Goal: Task Accomplishment & Management: Manage account settings

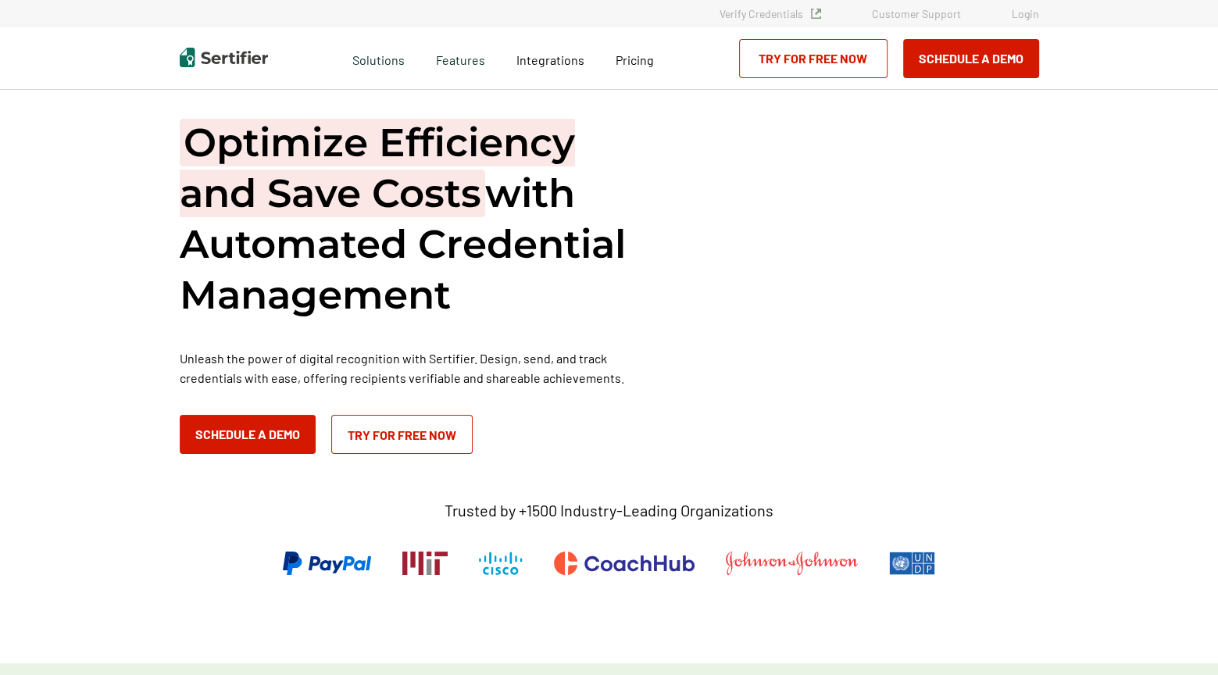
click at [1027, 9] on link "Login" at bounding box center [1025, 13] width 27 height 13
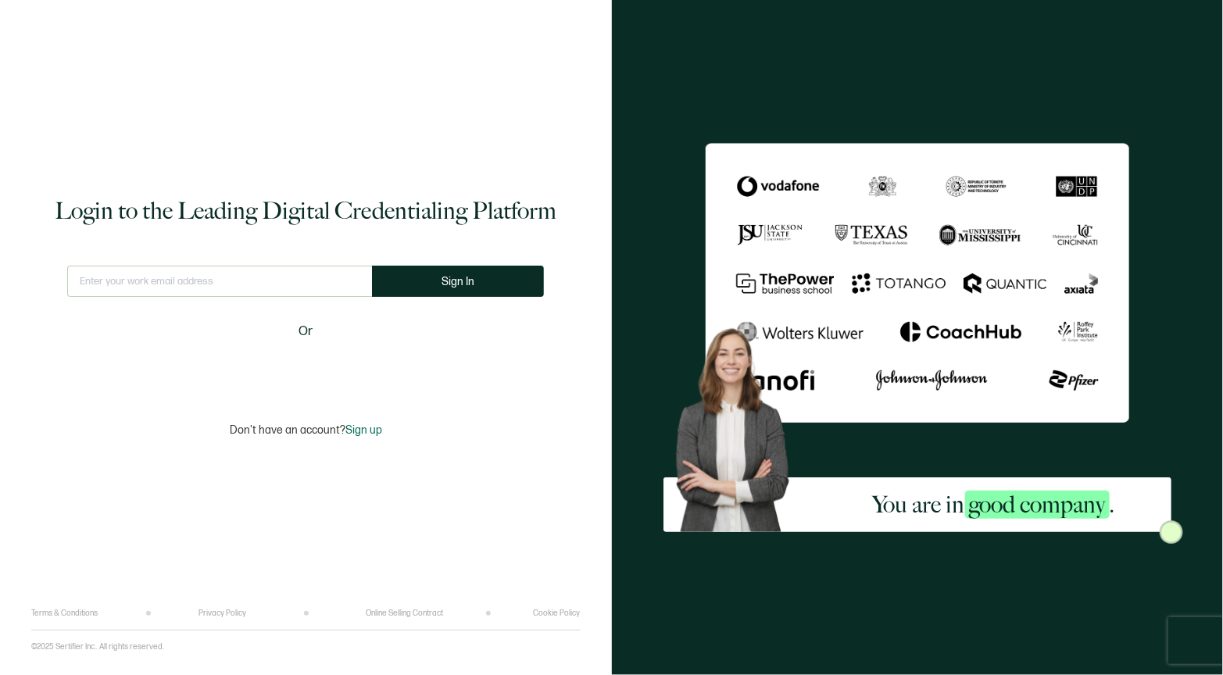
click at [183, 288] on input "text" at bounding box center [219, 281] width 305 height 31
type input "[EMAIL_ADDRESS][DOMAIN_NAME]"
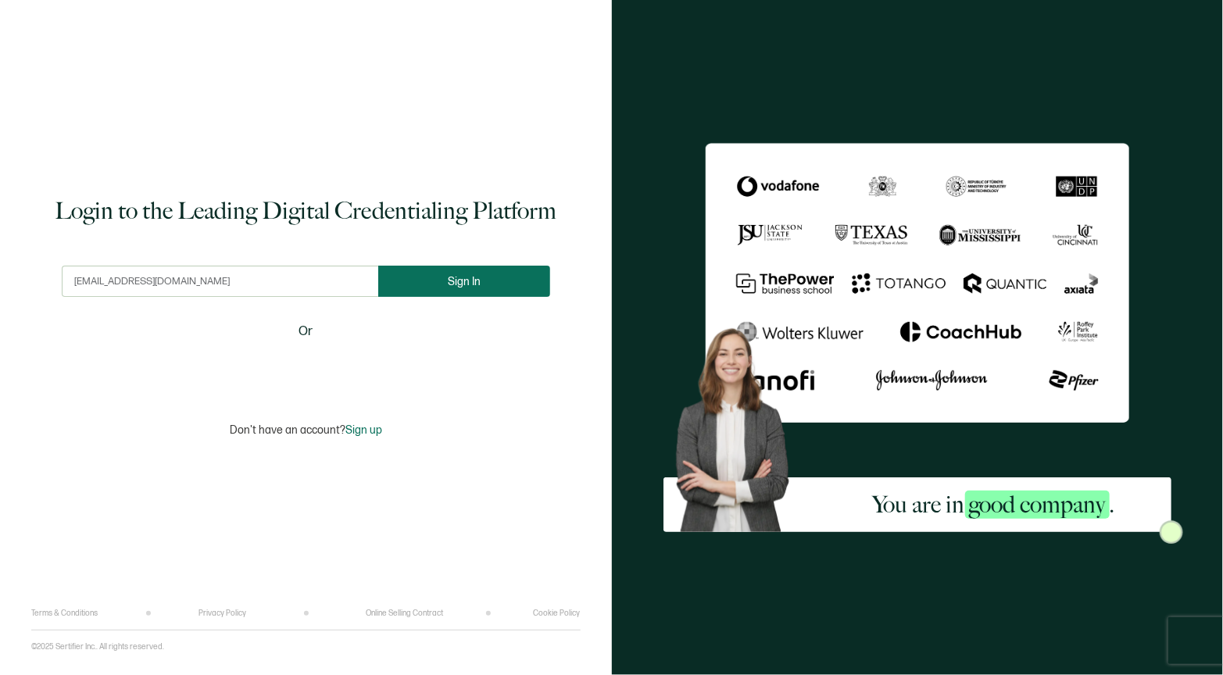
click at [480, 284] on button "Sign In" at bounding box center [464, 281] width 172 height 31
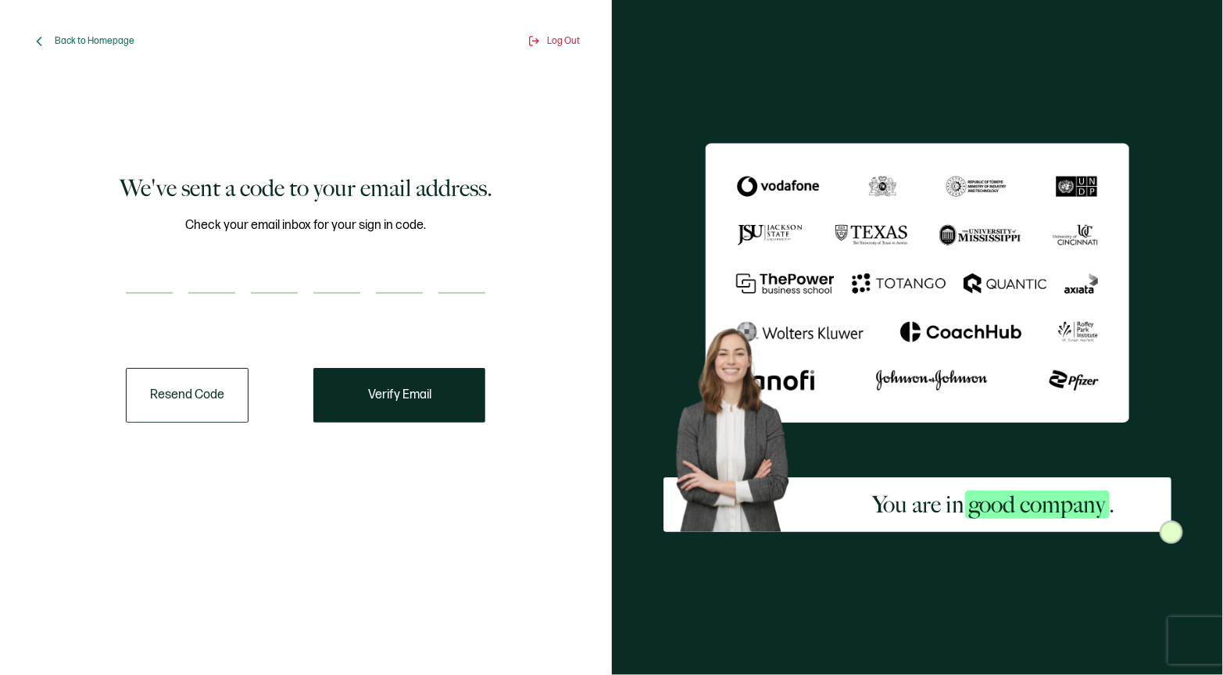
click at [153, 272] on input "number" at bounding box center [149, 278] width 47 height 31
paste input "1"
type input "1"
type input "6"
type input "0"
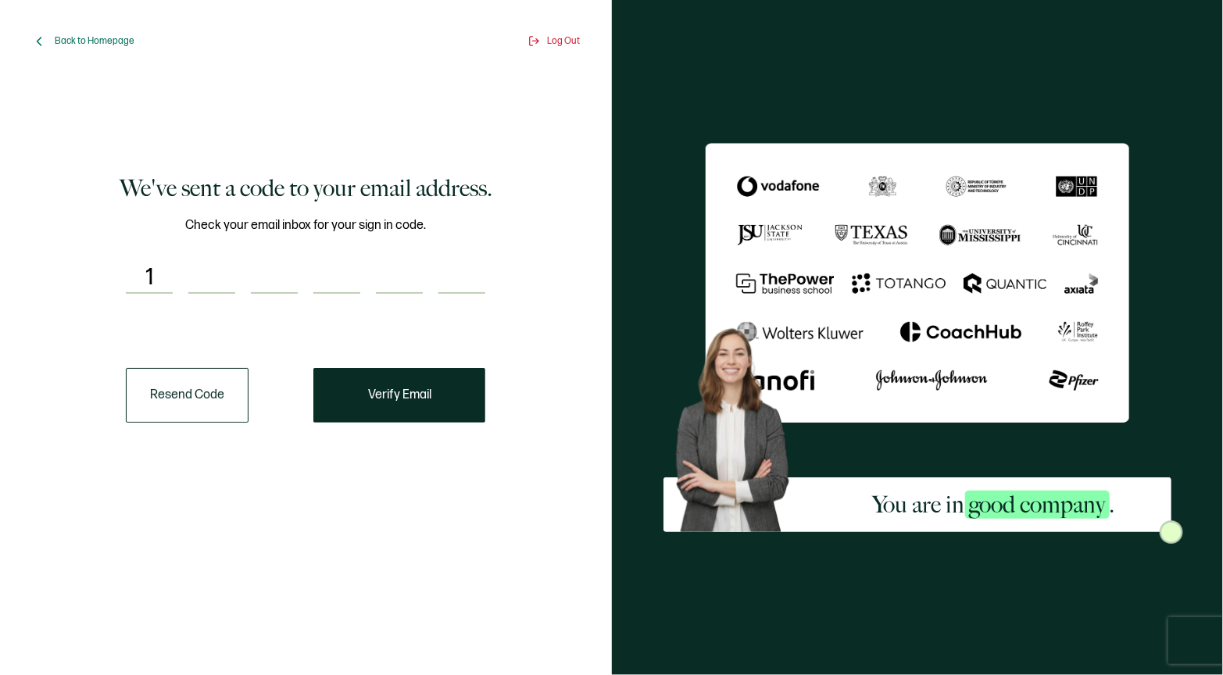
type input "0"
type input "3"
